Goal: Transaction & Acquisition: Purchase product/service

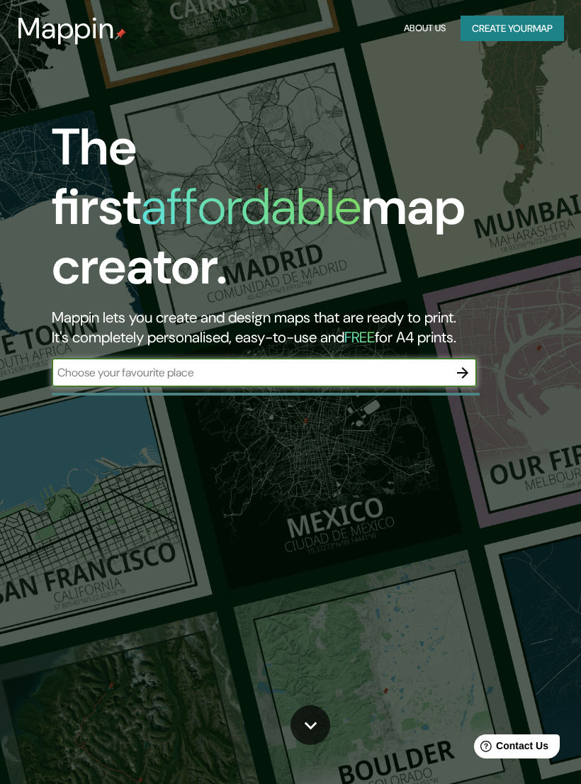
click at [90, 364] on input "text" at bounding box center [250, 372] width 397 height 16
type input "[PERSON_NAME]"
click at [471, 364] on icon "button" at bounding box center [463, 372] width 17 height 17
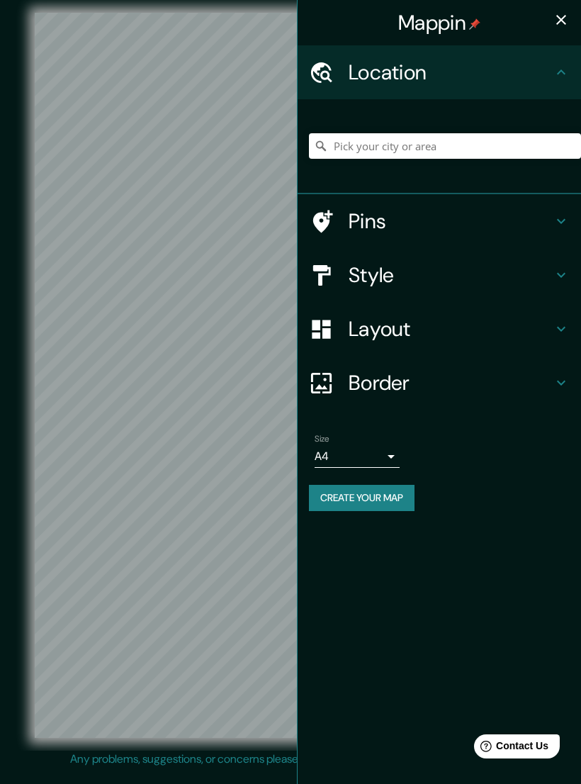
click at [561, 217] on icon at bounding box center [561, 221] width 17 height 17
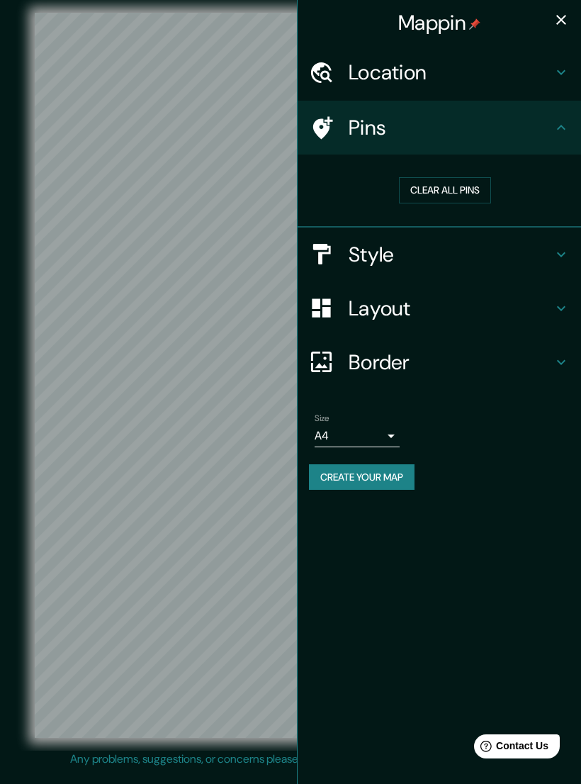
click at [566, 129] on icon at bounding box center [561, 127] width 17 height 17
click at [549, 245] on h4 "Style" at bounding box center [451, 255] width 204 height 26
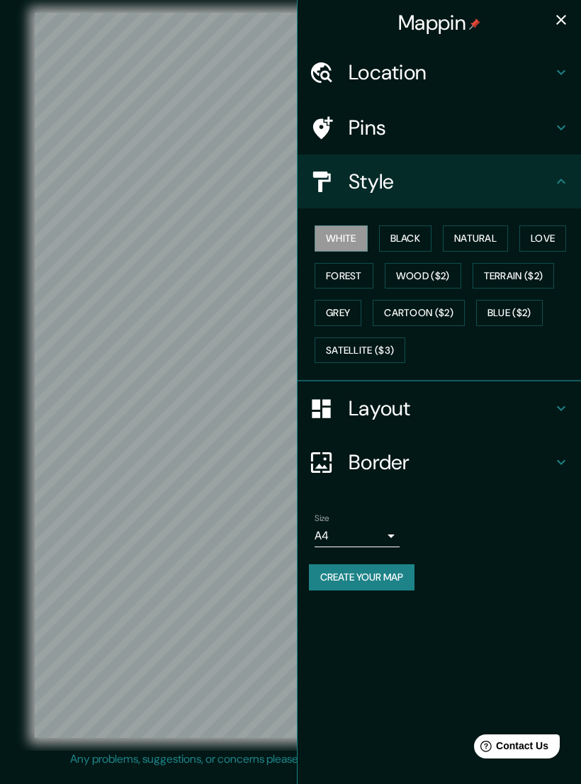
click at [421, 235] on button "Black" at bounding box center [405, 238] width 53 height 26
click at [482, 242] on button "Natural" at bounding box center [475, 238] width 65 height 26
click at [540, 234] on button "Love" at bounding box center [543, 238] width 47 height 26
click at [366, 269] on button "Forest" at bounding box center [344, 276] width 59 height 26
click at [330, 304] on button "Grey" at bounding box center [338, 313] width 47 height 26
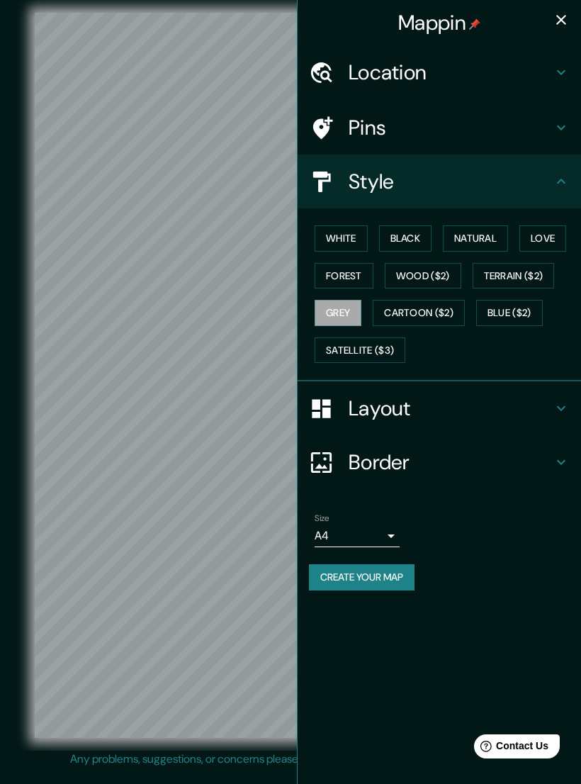
click at [424, 242] on button "Black" at bounding box center [405, 238] width 53 height 26
click at [534, 396] on h4 "Layout" at bounding box center [451, 409] width 204 height 26
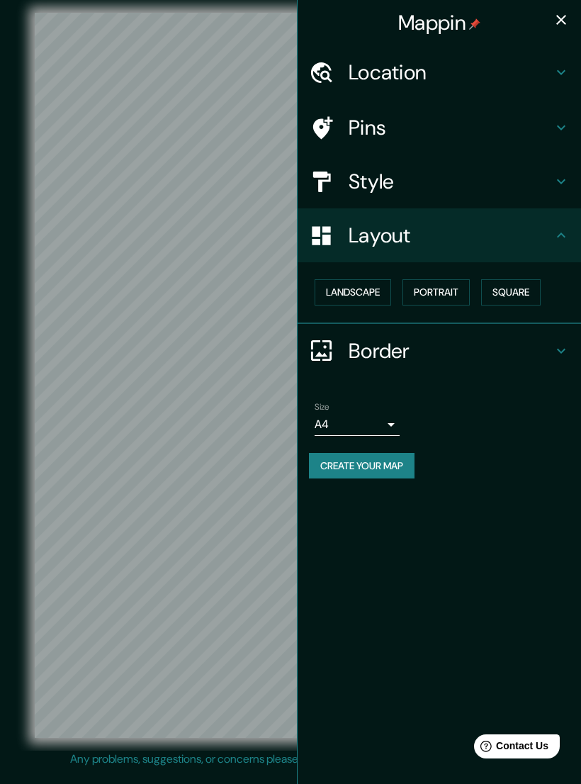
click at [383, 294] on button "Landscape" at bounding box center [353, 292] width 77 height 26
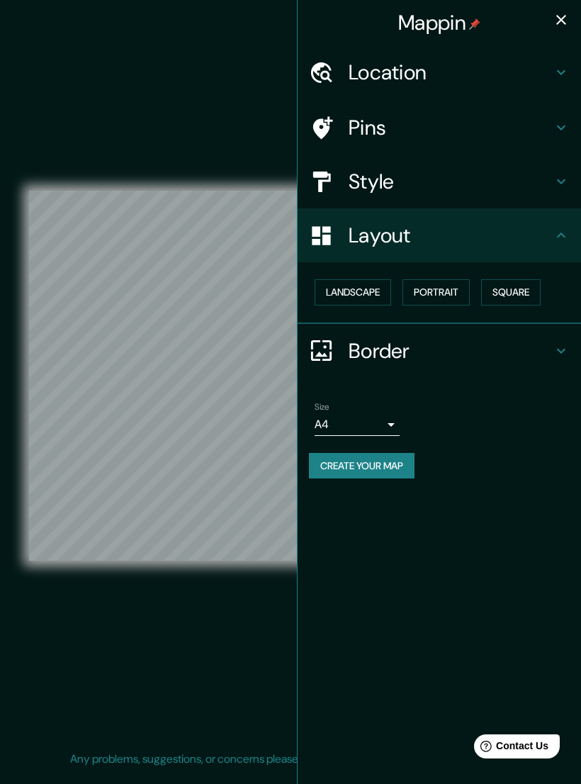
click at [458, 287] on button "Portrait" at bounding box center [436, 292] width 67 height 26
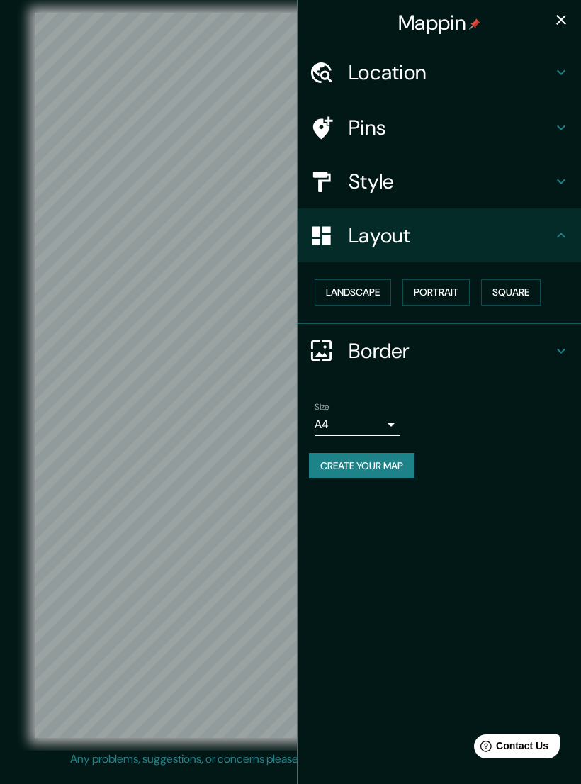
click at [516, 286] on button "Square" at bounding box center [511, 292] width 60 height 26
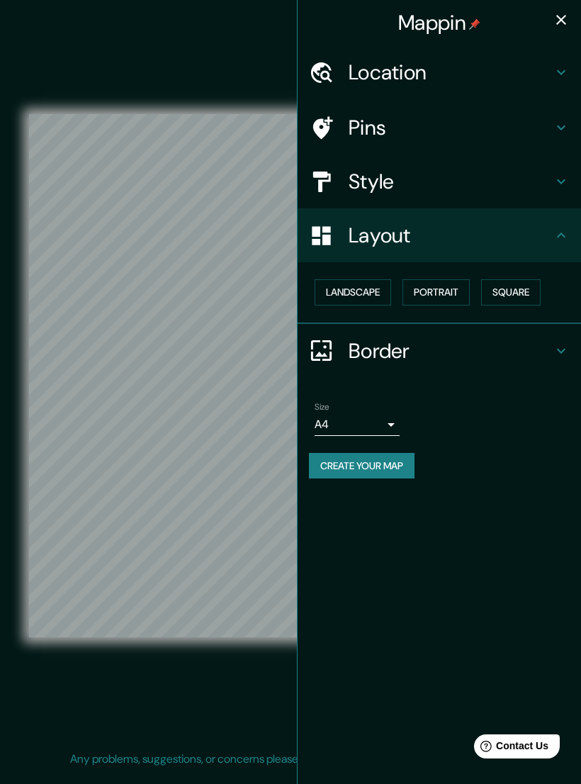
click at [457, 286] on button "Portrait" at bounding box center [436, 292] width 67 height 26
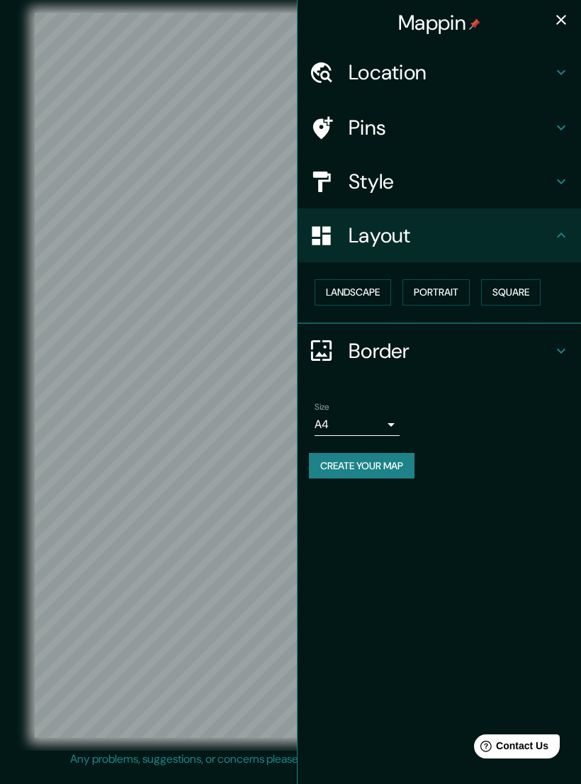
click at [519, 287] on button "Square" at bounding box center [511, 292] width 60 height 26
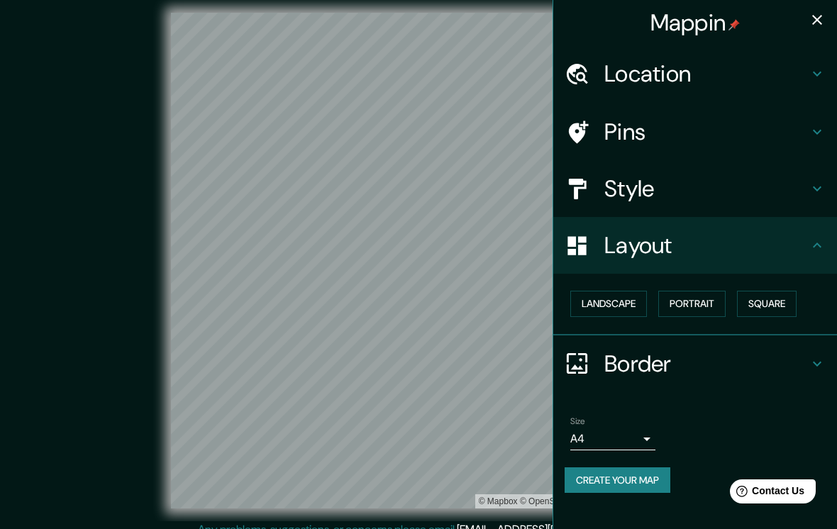
click at [581, 432] on body "Mappin Location Pins Style Layout Landscape Portrait Square Border Choose a bor…" at bounding box center [418, 264] width 837 height 529
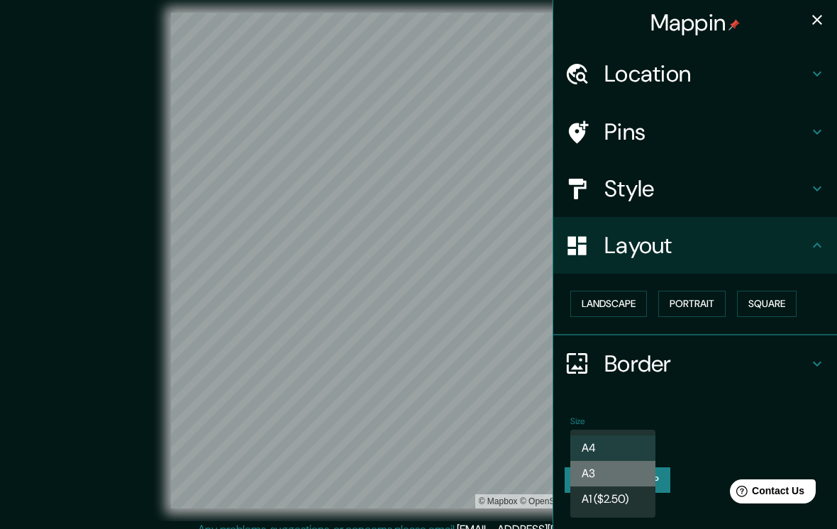
click at [581, 478] on li "A3" at bounding box center [612, 474] width 85 height 26
type input "a4"
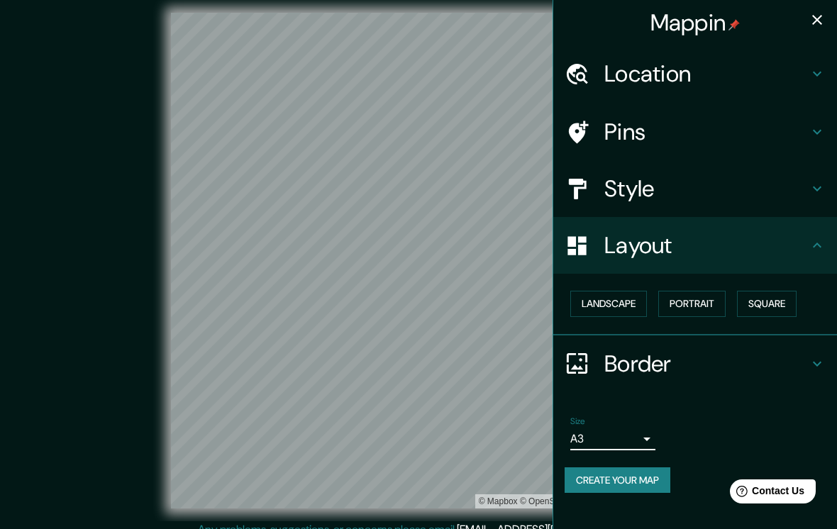
click at [581, 352] on h4 "Border" at bounding box center [706, 364] width 204 height 28
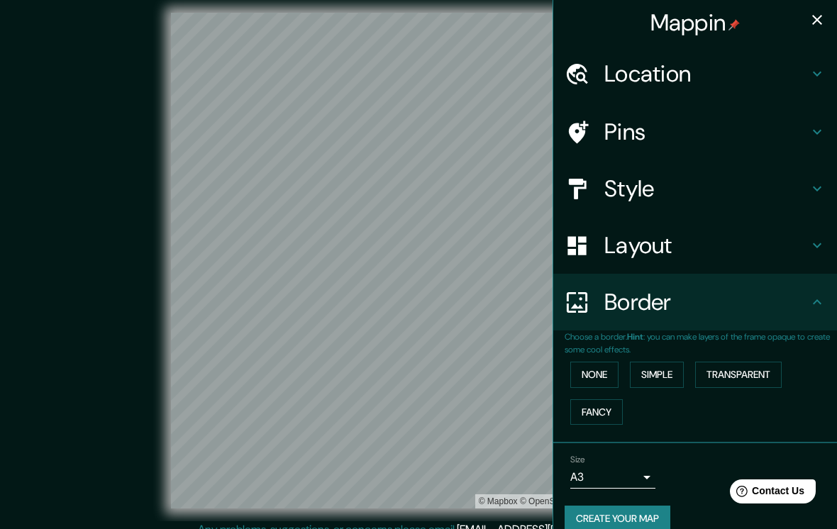
click at [581, 369] on button "None" at bounding box center [594, 375] width 48 height 26
click at [581, 377] on button "Simple" at bounding box center [657, 375] width 54 height 26
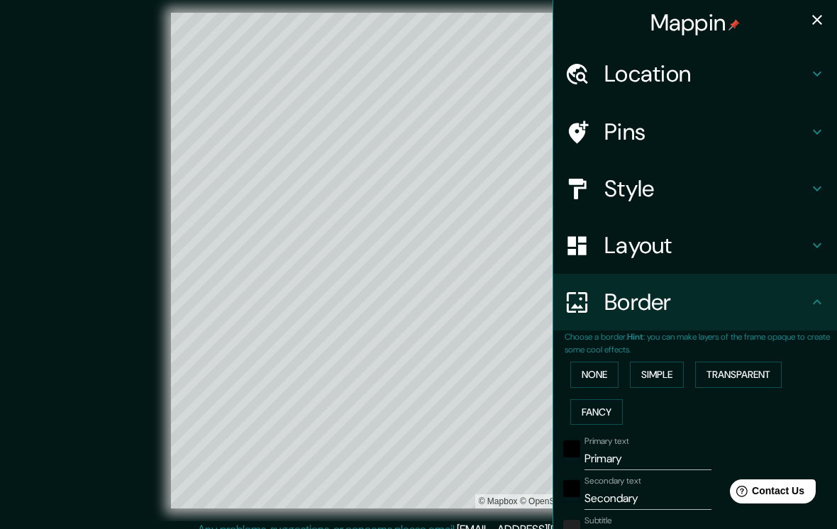
click at [581, 370] on button "Transparent" at bounding box center [738, 375] width 87 height 26
click at [581, 401] on button "Fancy" at bounding box center [596, 412] width 52 height 26
click at [581, 378] on button "Transparent" at bounding box center [738, 375] width 87 height 26
click at [581, 372] on button "None" at bounding box center [594, 375] width 48 height 26
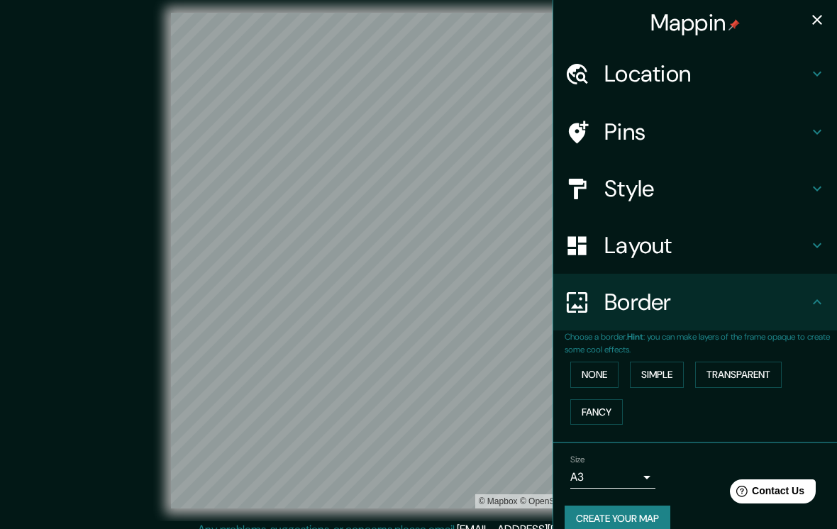
click at [581, 373] on button "Transparent" at bounding box center [738, 375] width 87 height 26
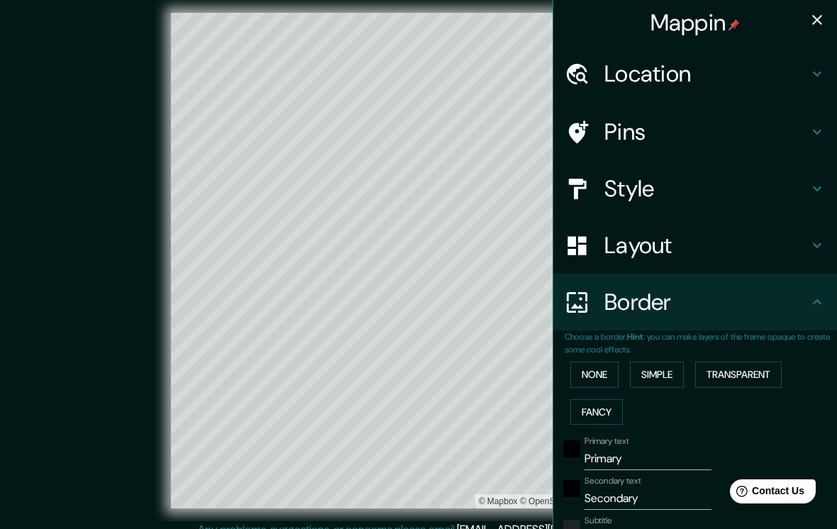
click at [581, 238] on h4 "Layout" at bounding box center [706, 245] width 204 height 28
type input "336"
type input "56"
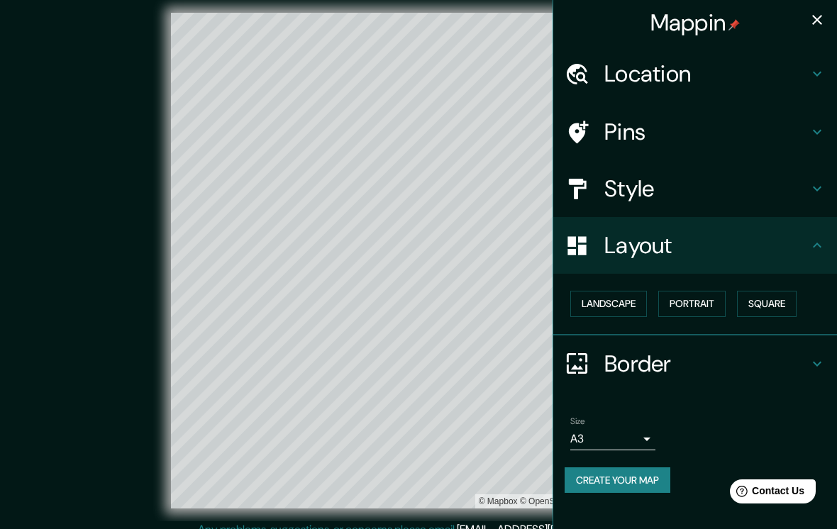
click at [581, 185] on h4 "Style" at bounding box center [706, 188] width 204 height 28
type input "336"
type input "56"
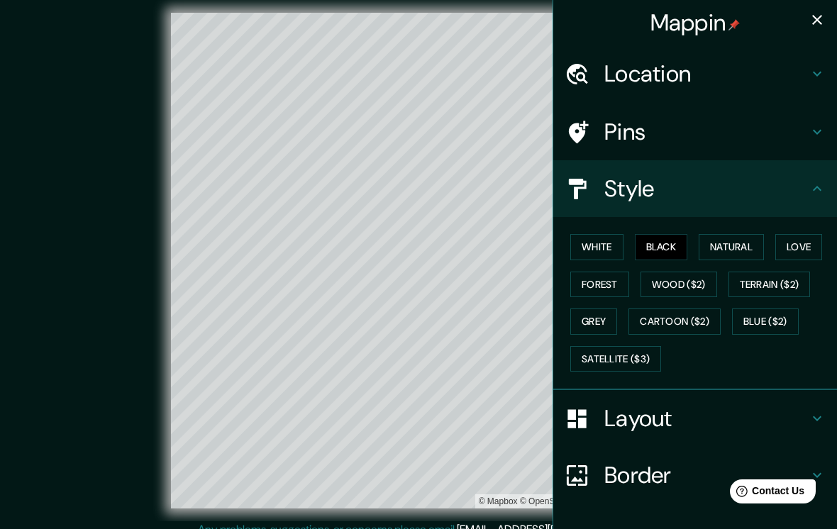
click at [581, 244] on button "White" at bounding box center [596, 247] width 53 height 26
click at [581, 247] on button "Black" at bounding box center [661, 247] width 53 height 26
click at [581, 242] on button "Natural" at bounding box center [730, 247] width 65 height 26
click at [581, 245] on button "Black" at bounding box center [661, 247] width 53 height 26
click at [581, 190] on h4 "Style" at bounding box center [706, 188] width 204 height 28
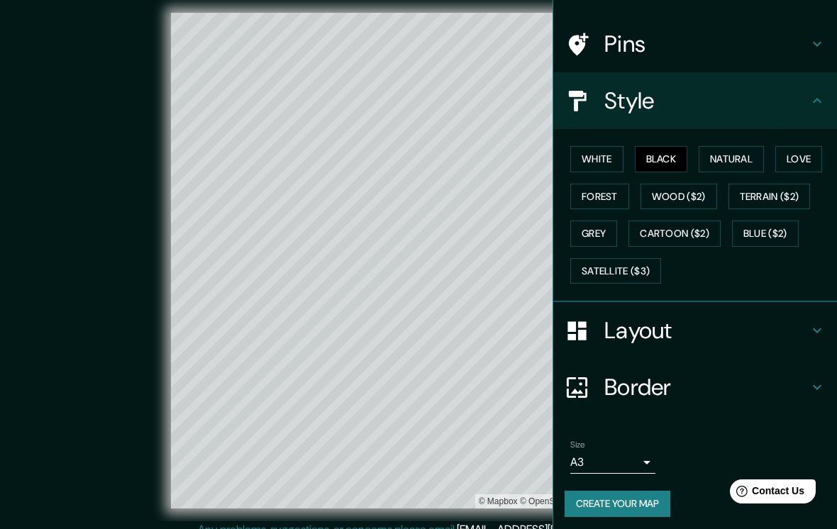
scroll to position [87, 0]
click at [468, 439] on div at bounding box center [463, 433] width 11 height 11
click at [447, 418] on div at bounding box center [445, 411] width 11 height 11
click at [489, 408] on div at bounding box center [489, 401] width 11 height 11
click at [489, 408] on div at bounding box center [490, 401] width 11 height 11
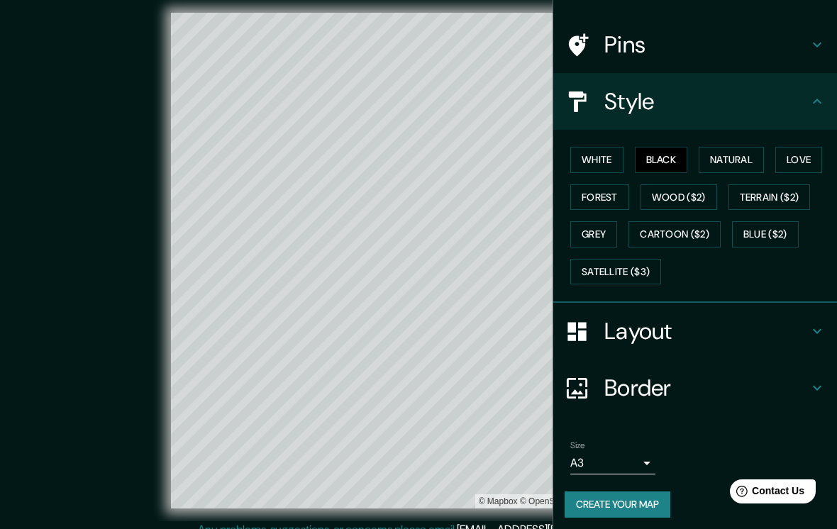
click at [581, 374] on h4 "Border" at bounding box center [706, 388] width 204 height 28
type input "336"
type input "56"
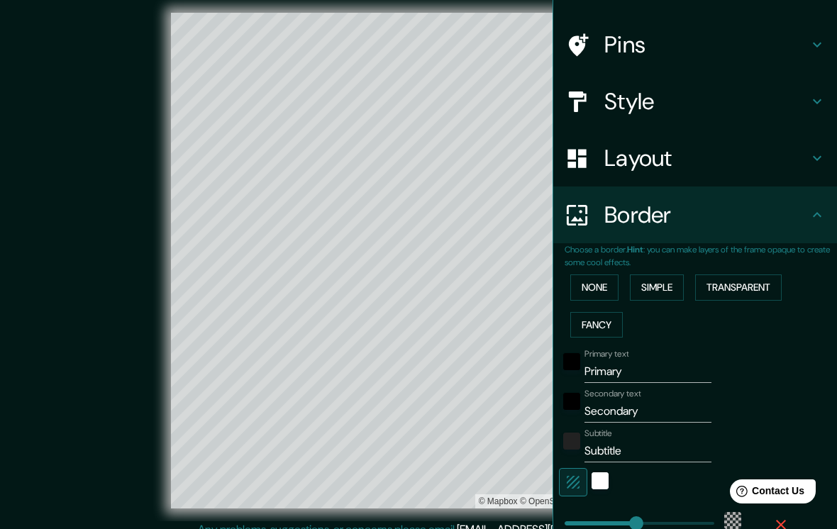
click at [581, 294] on button "None" at bounding box center [594, 287] width 48 height 26
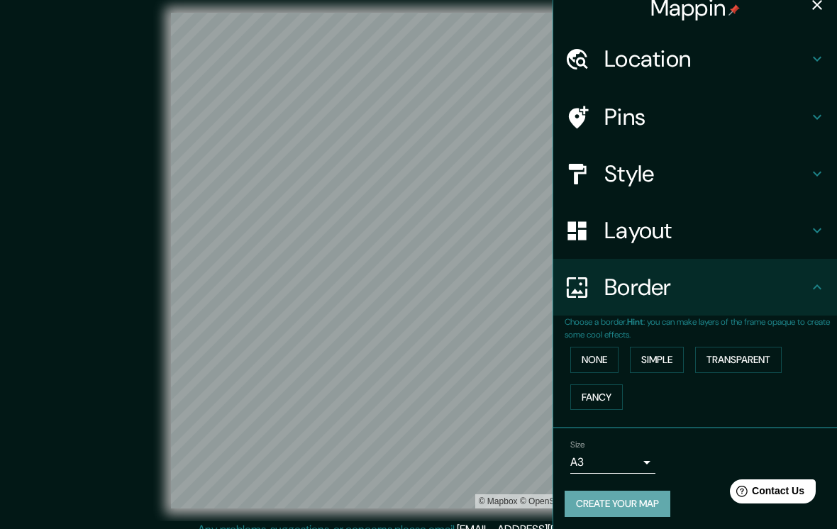
click at [581, 503] on button "Create your map" at bounding box center [617, 504] width 106 height 26
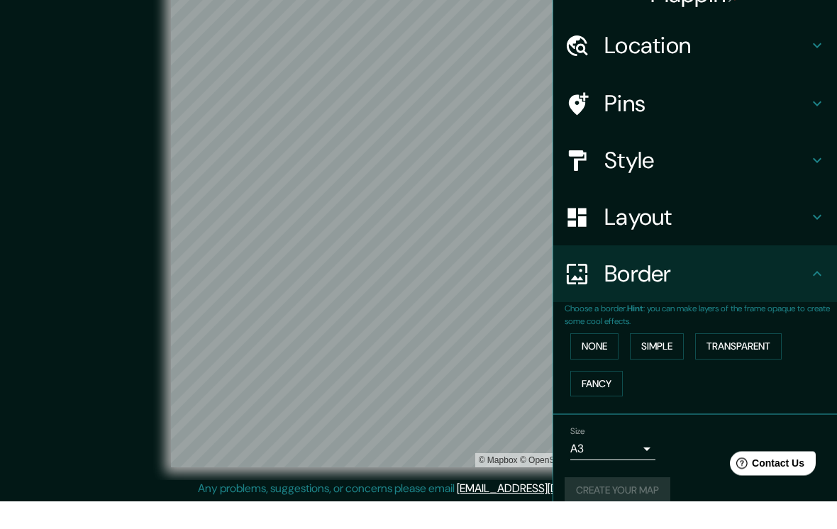
scroll to position [13, 0]
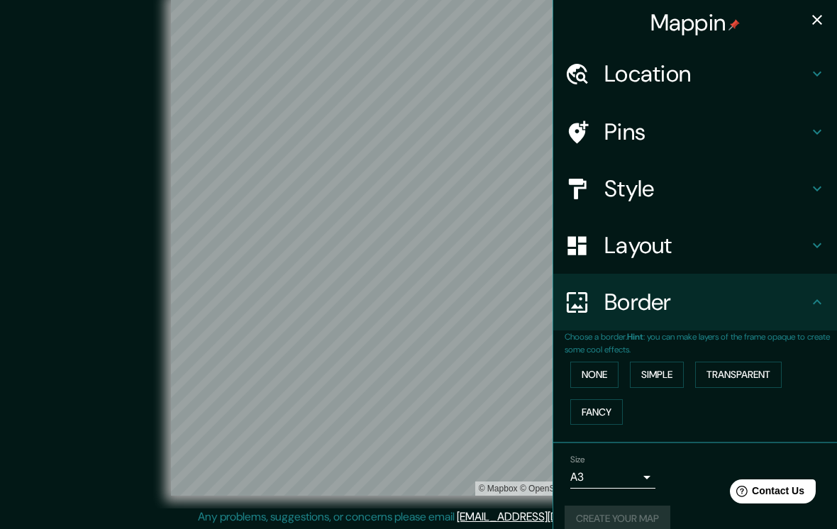
click at [581, 470] on body "Mappin Location Pins Style Layout Border Choose a border. Hint : you can make l…" at bounding box center [418, 251] width 837 height 529
click at [581, 441] on div at bounding box center [418, 264] width 837 height 529
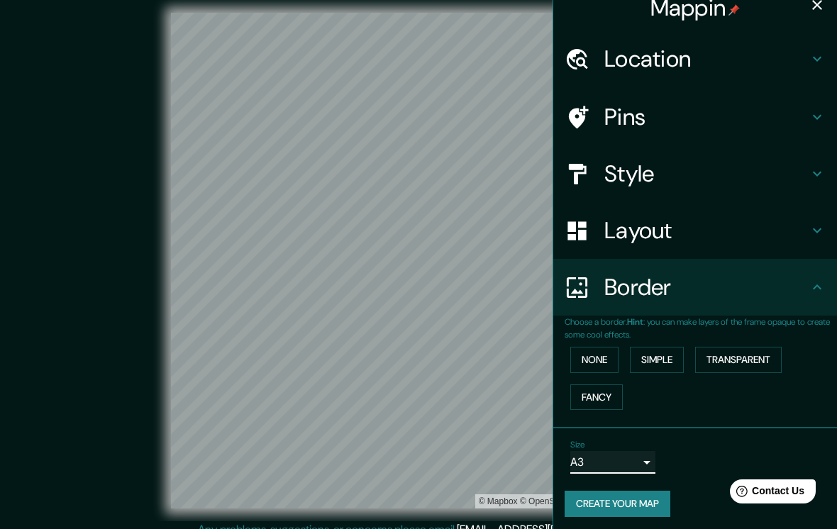
scroll to position [15, 0]
click at [581, 360] on button "None" at bounding box center [594, 360] width 48 height 26
click at [581, 286] on icon at bounding box center [817, 286] width 9 height 5
click at [581, 278] on h4 "Border" at bounding box center [706, 287] width 204 height 28
click at [581, 63] on icon at bounding box center [816, 58] width 17 height 17
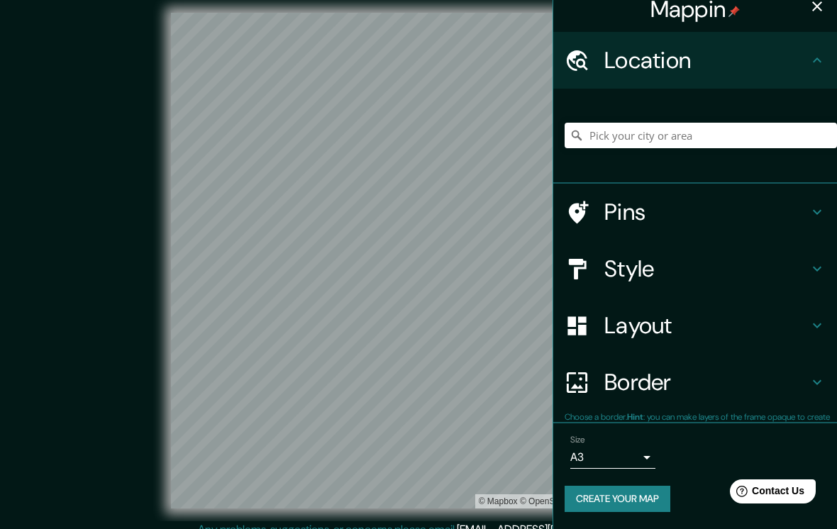
scroll to position [9, 0]
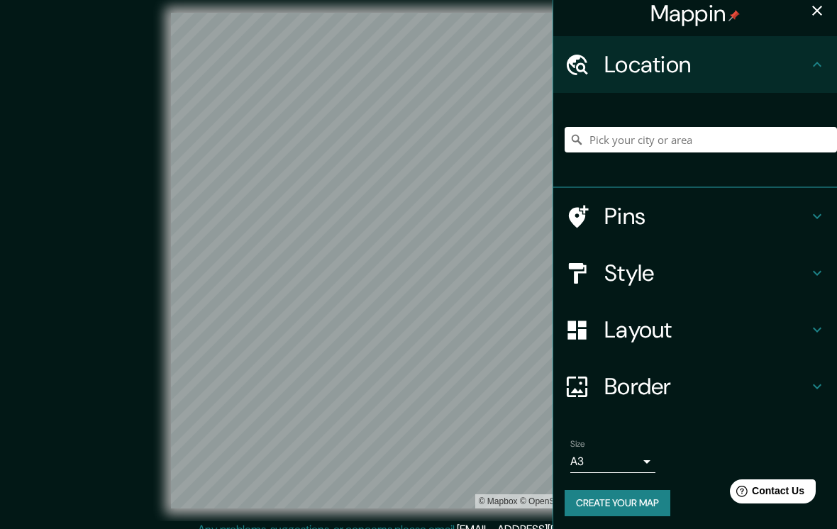
click at [581, 65] on icon at bounding box center [817, 64] width 9 height 5
click at [581, 213] on icon at bounding box center [816, 216] width 17 height 17
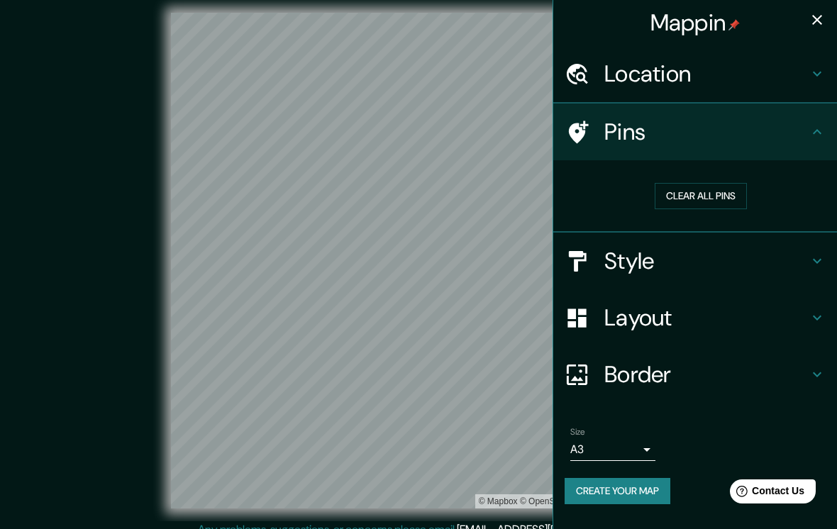
scroll to position [0, 0]
click at [581, 199] on button "Clear all pins" at bounding box center [701, 196] width 92 height 26
click at [581, 273] on div "Style" at bounding box center [695, 261] width 284 height 57
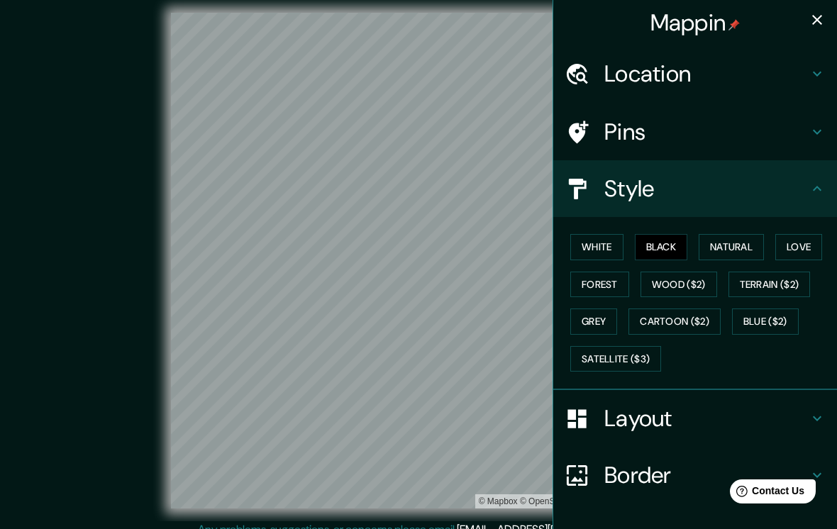
click at [581, 188] on icon at bounding box center [816, 188] width 17 height 17
click at [581, 357] on button "Satellite ($3)" at bounding box center [615, 359] width 91 height 26
click at [581, 319] on button "Blue ($2)" at bounding box center [765, 321] width 67 height 26
click at [581, 314] on button "Cartoon ($2)" at bounding box center [674, 321] width 92 height 26
click at [581, 283] on button "Terrain ($2)" at bounding box center [769, 285] width 82 height 26
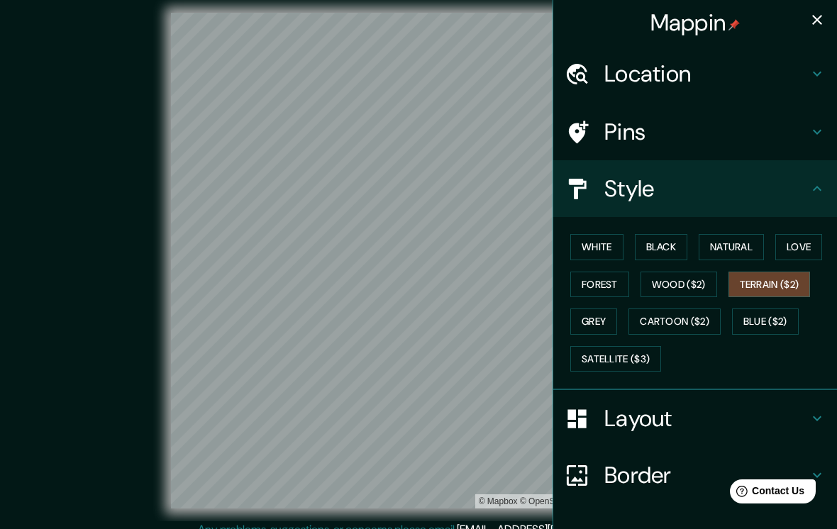
click at [581, 248] on button "Black" at bounding box center [661, 247] width 53 height 26
click at [581, 284] on button "Terrain ($2)" at bounding box center [769, 285] width 82 height 26
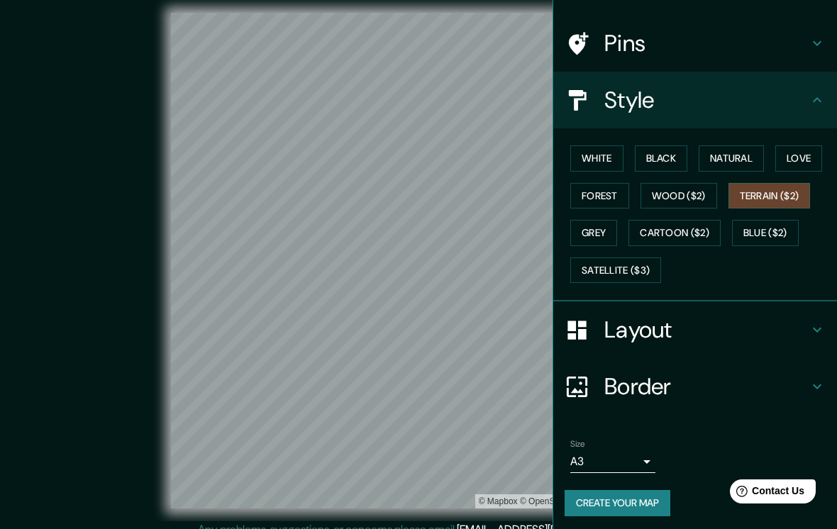
scroll to position [87, 0]
